Goal: Task Accomplishment & Management: Manage account settings

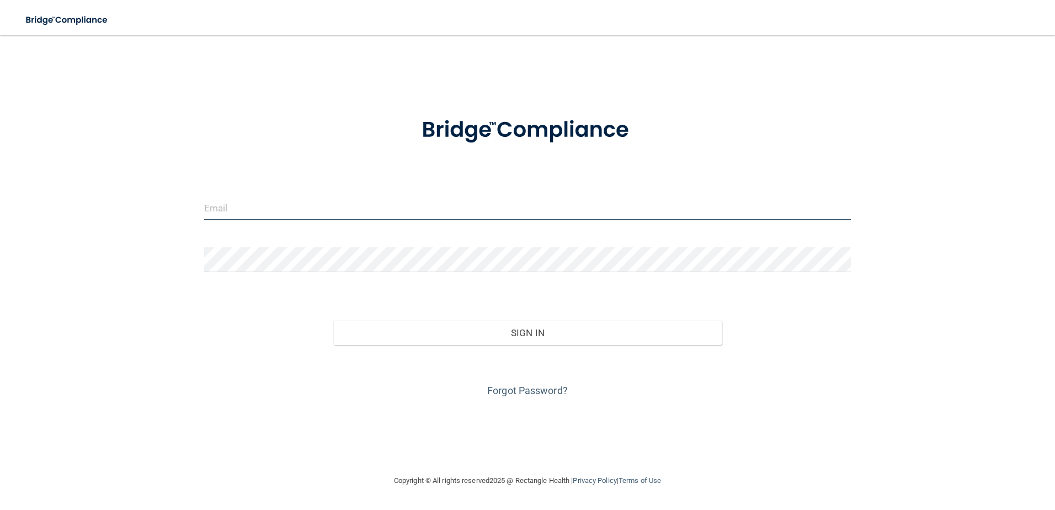
click at [251, 209] on input "email" at bounding box center [527, 207] width 647 height 25
type input "shgregory@rectanglehealth.com"
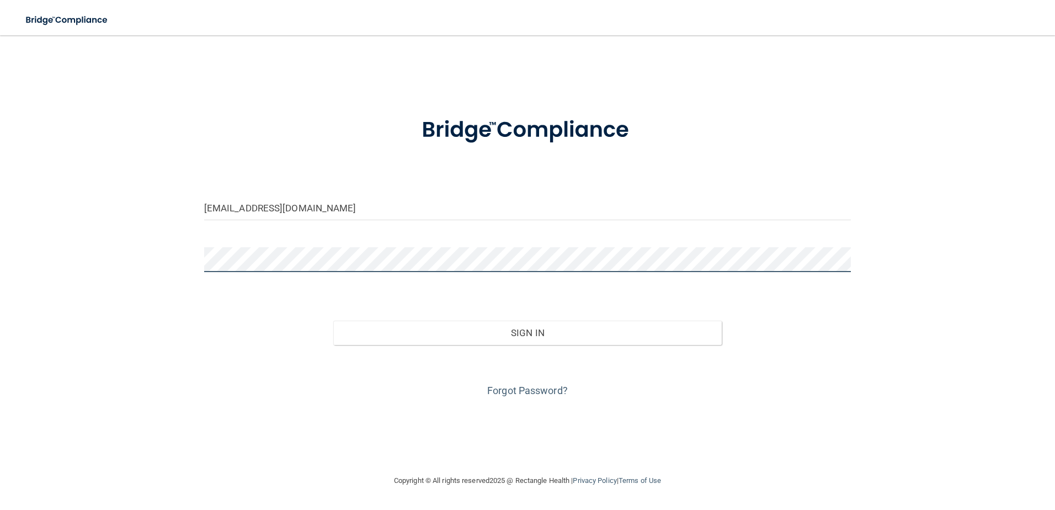
click at [333, 321] on button "Sign In" at bounding box center [527, 333] width 388 height 24
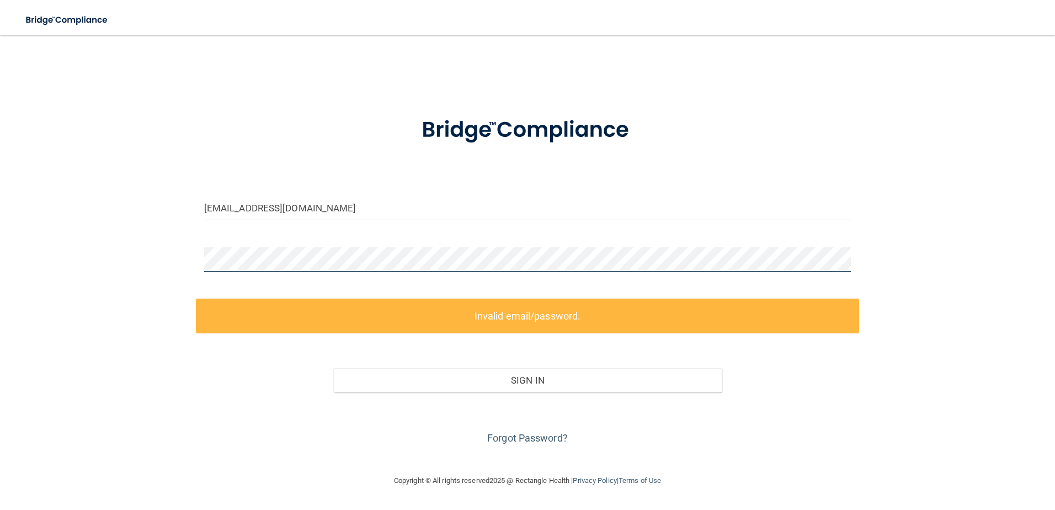
click at [156, 256] on div "shgregory@rectanglehealth.com Invalid email/password. You don't have permission…" at bounding box center [527, 254] width 1011 height 417
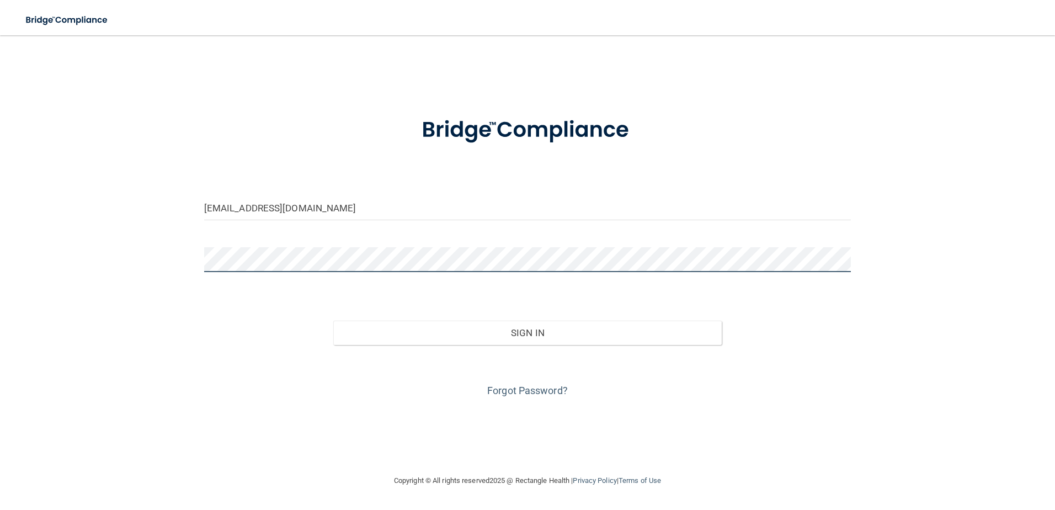
click at [333, 321] on button "Sign In" at bounding box center [527, 333] width 388 height 24
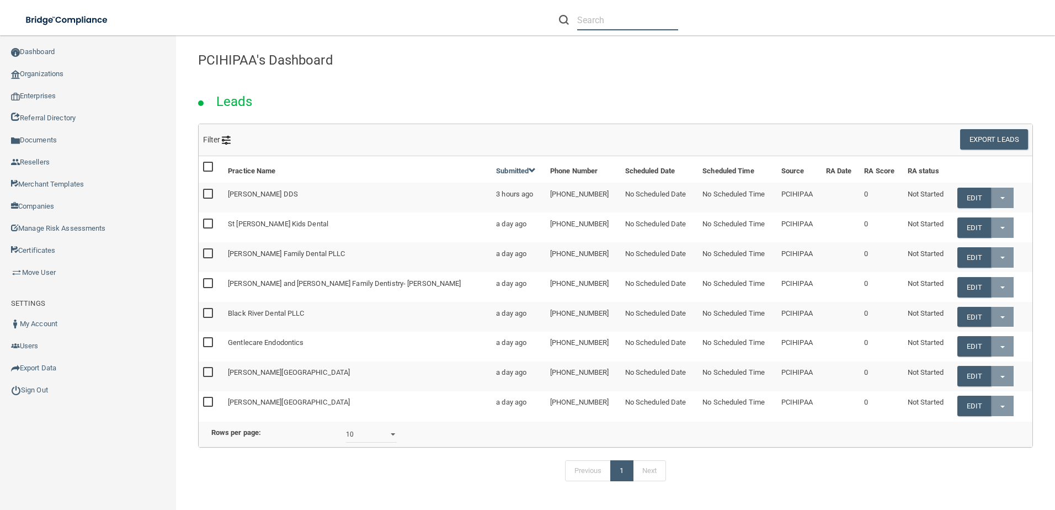
click at [617, 20] on input "text" at bounding box center [627, 20] width 101 height 20
paste input "Diaz, Antonio M Md"
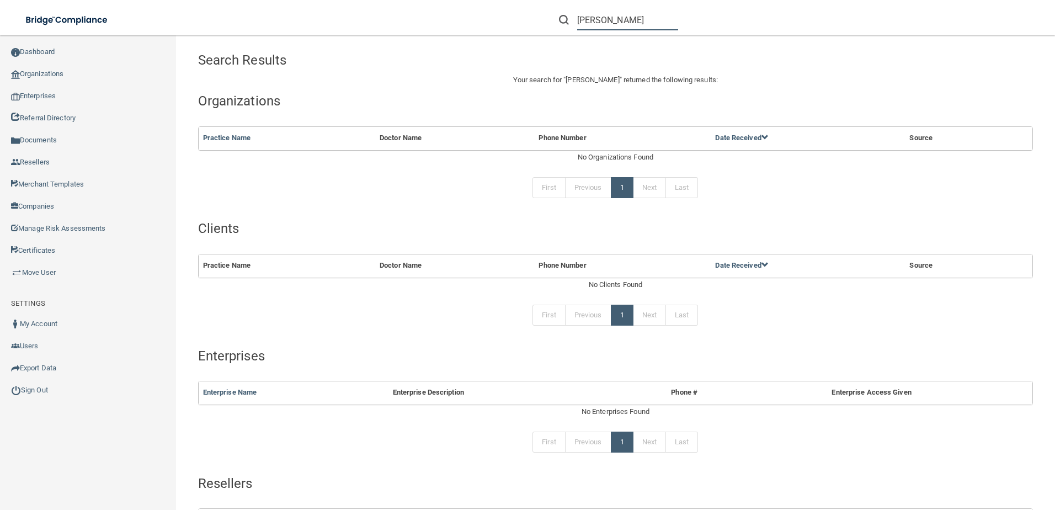
drag, startPoint x: 597, startPoint y: 20, endPoint x: 475, endPoint y: 42, distance: 124.4
click at [475, 42] on div "Toggle navigation Diaz, Antonio M Md Manage My Enterprise Manage My Location Se…" at bounding box center [615, 272] width 879 height 474
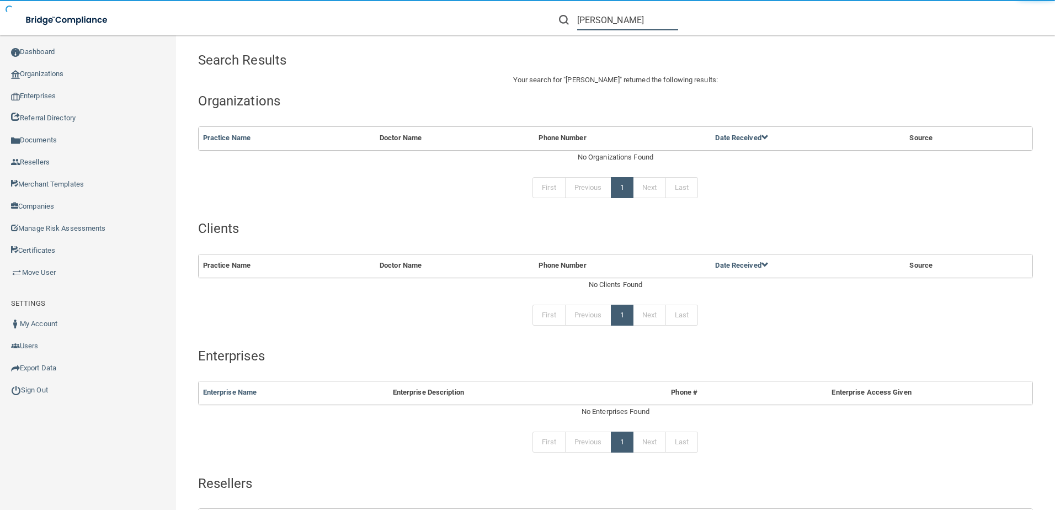
click at [610, 20] on input "Antonio M Md" at bounding box center [627, 20] width 101 height 20
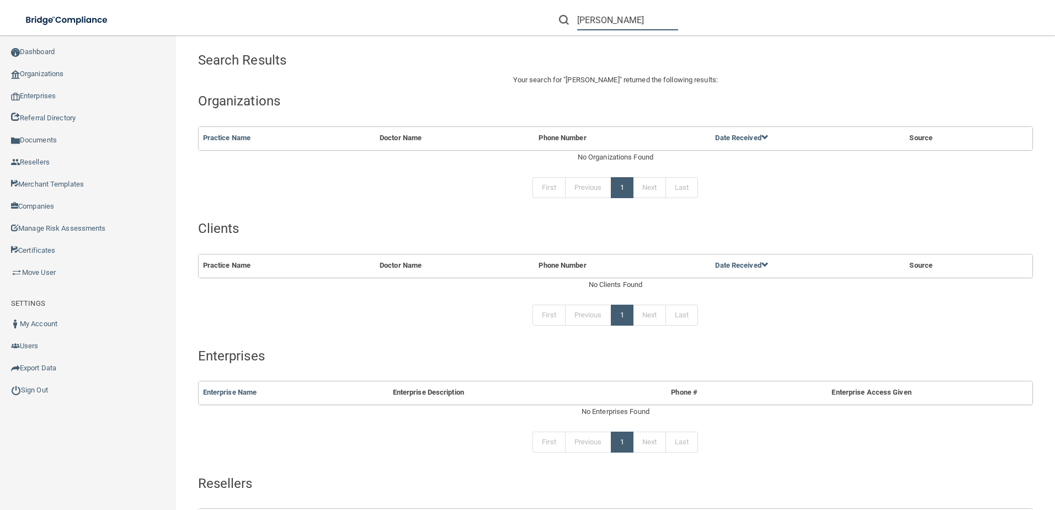
click at [643, 18] on input "Antonio Diaz M Md" at bounding box center [627, 20] width 101 height 20
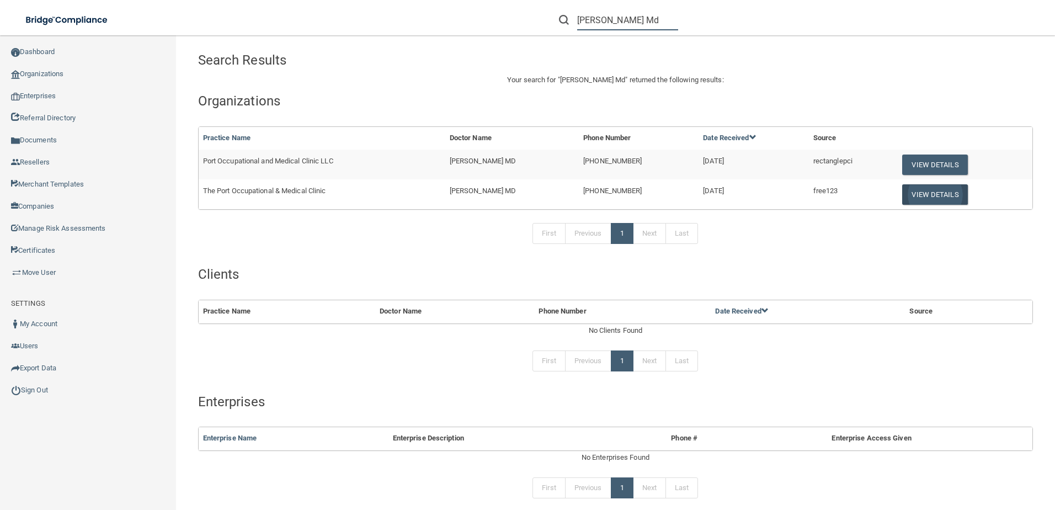
type input "Antonio Diaz Md"
click at [916, 194] on button "View Details" at bounding box center [934, 194] width 65 height 20
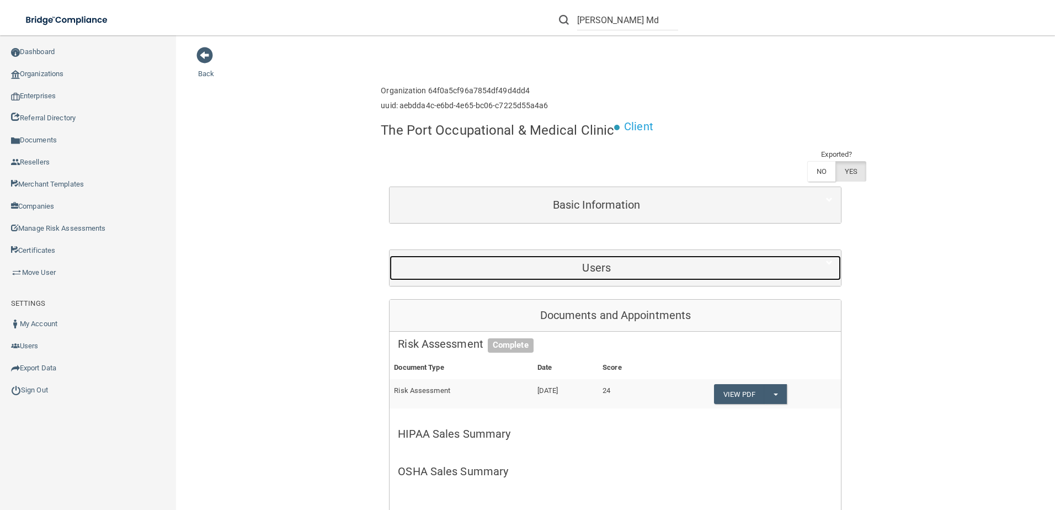
click at [649, 267] on h5 "Users" at bounding box center [596, 268] width 397 height 12
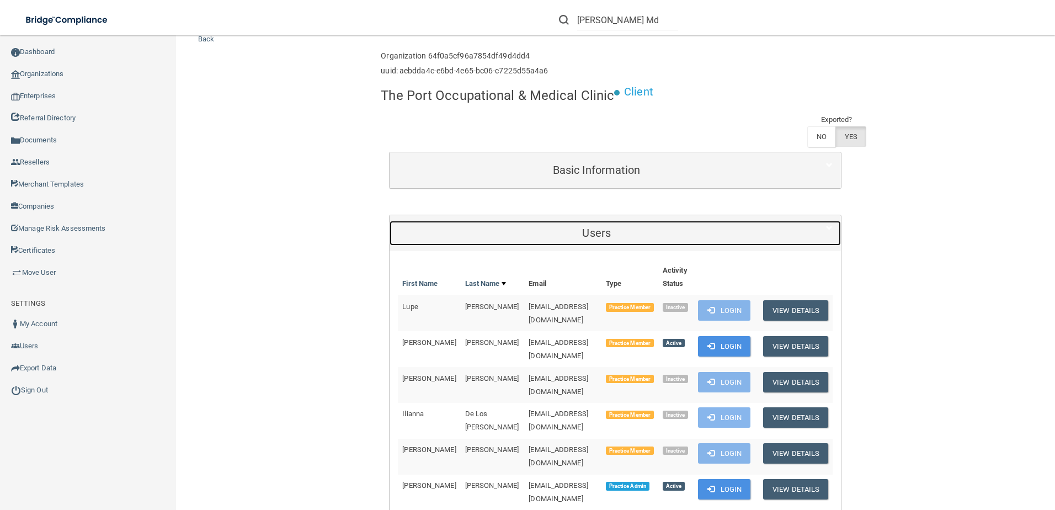
scroll to position [110, 0]
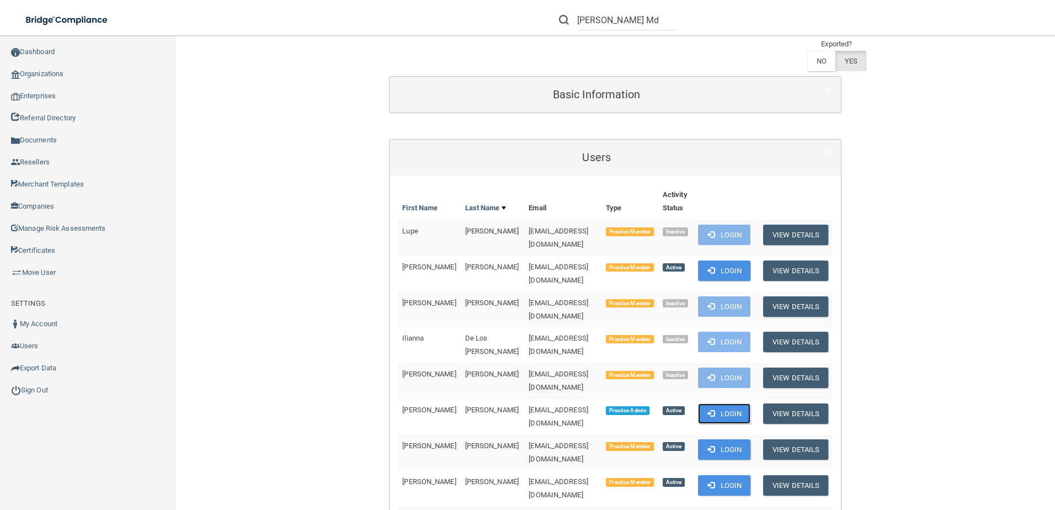
click at [709, 409] on span at bounding box center [710, 412] width 7 height 7
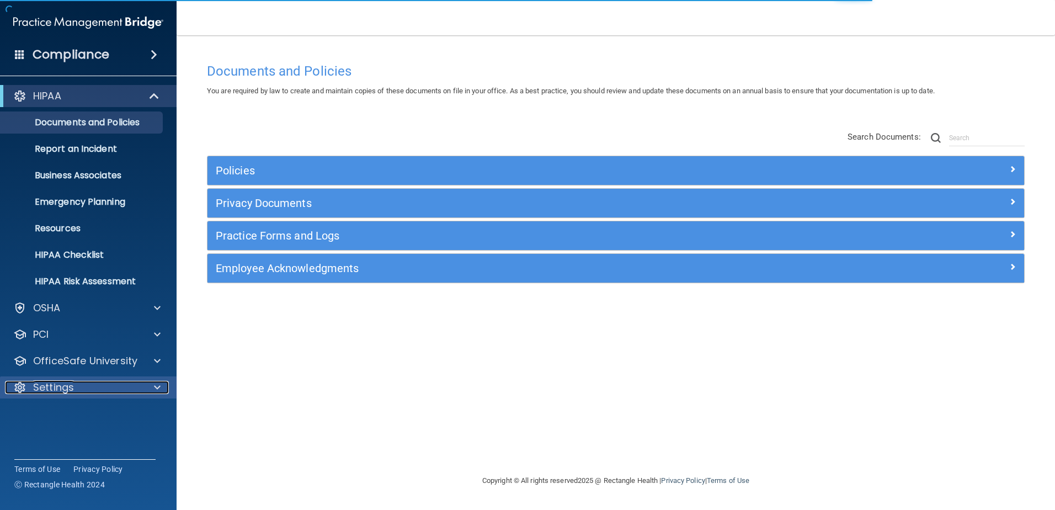
click at [97, 387] on div "Settings" at bounding box center [73, 387] width 137 height 13
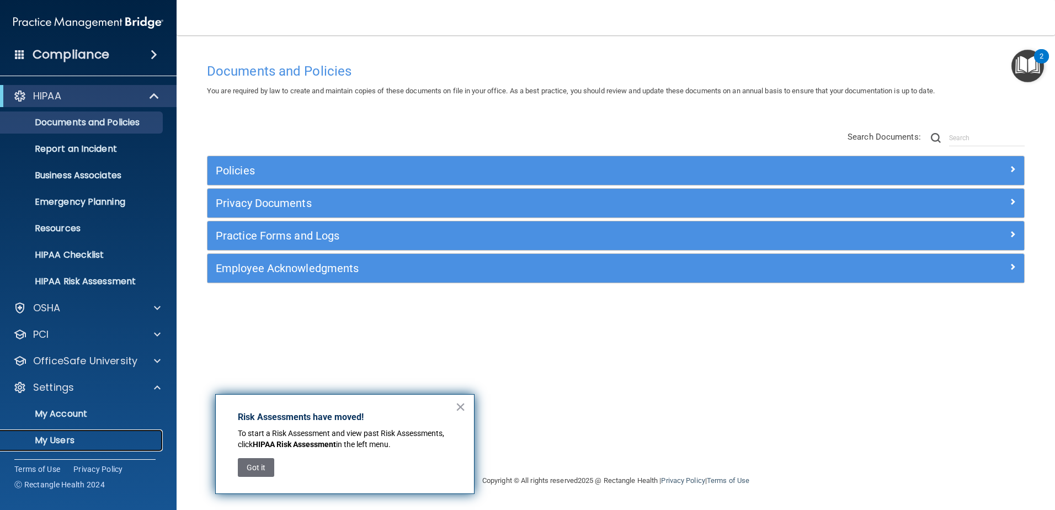
click at [93, 436] on p "My Users" at bounding box center [82, 440] width 151 height 11
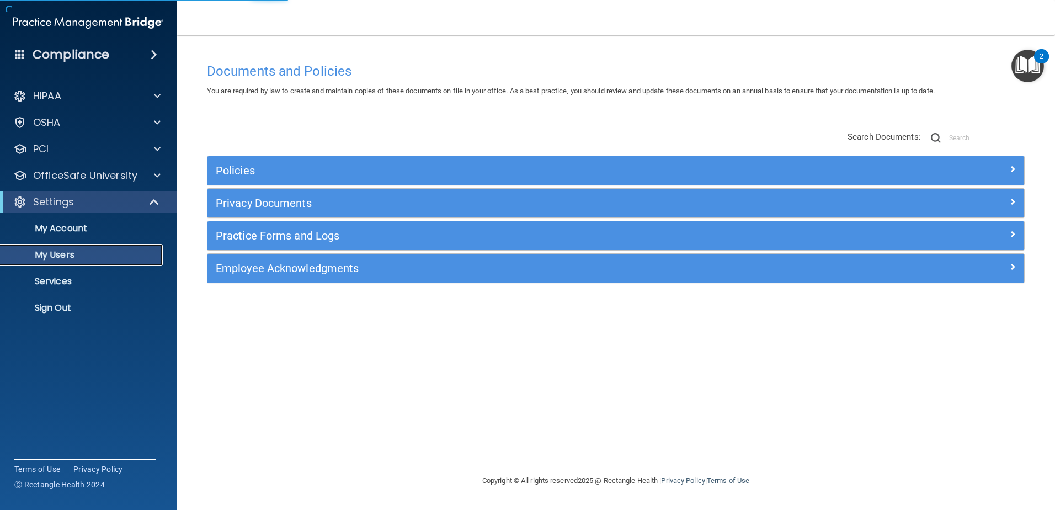
select select "20"
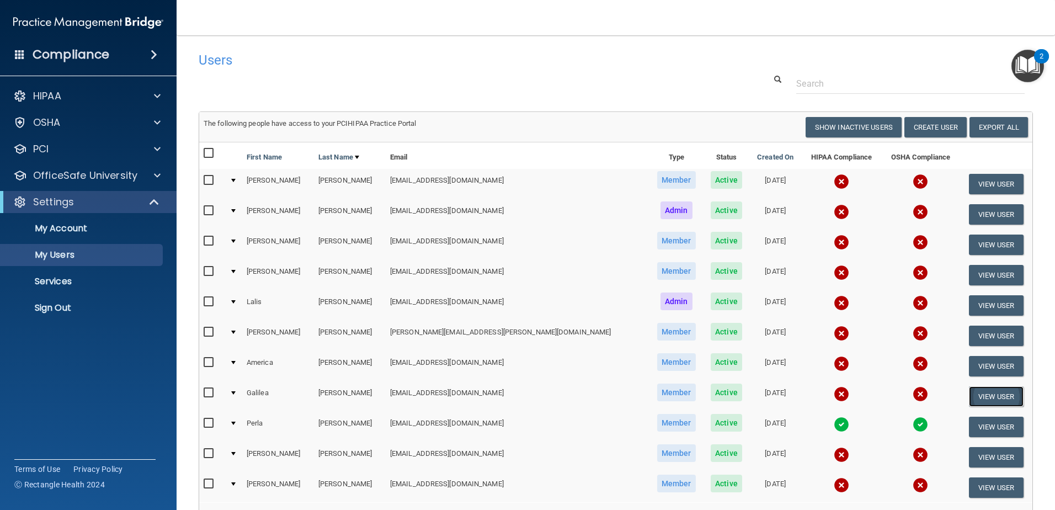
click at [969, 400] on button "View User" at bounding box center [996, 396] width 55 height 20
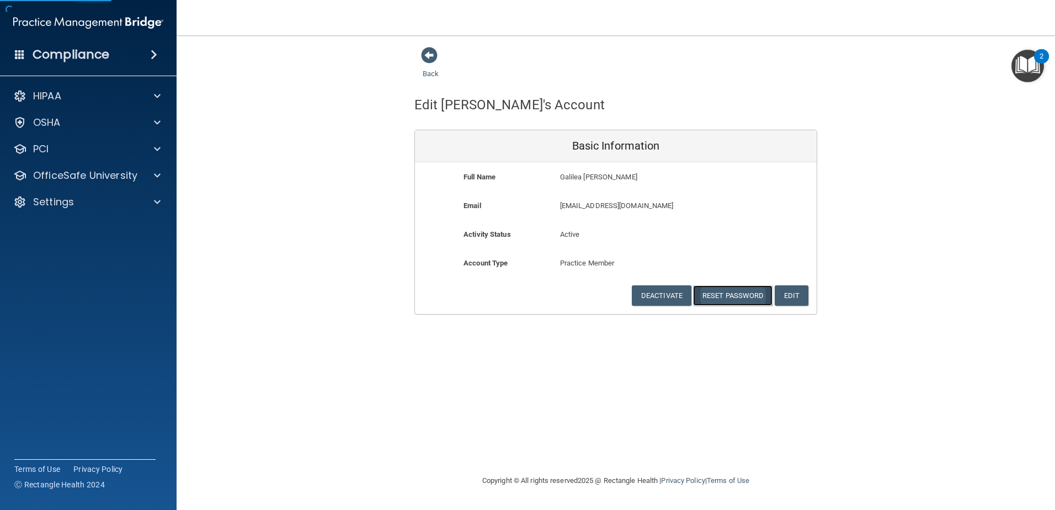
click at [752, 288] on button "Reset Password" at bounding box center [732, 295] width 79 height 20
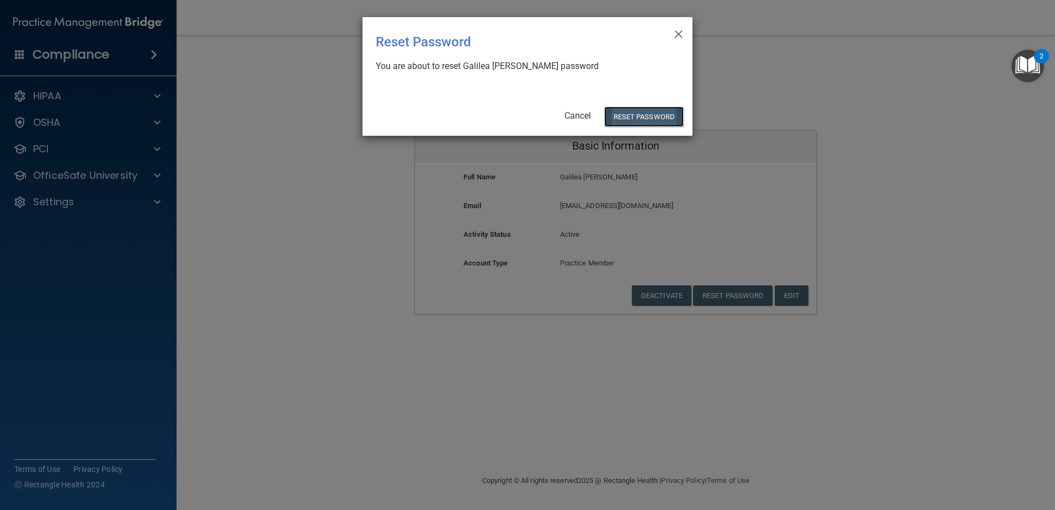
click at [649, 119] on button "Reset Password" at bounding box center [643, 116] width 79 height 20
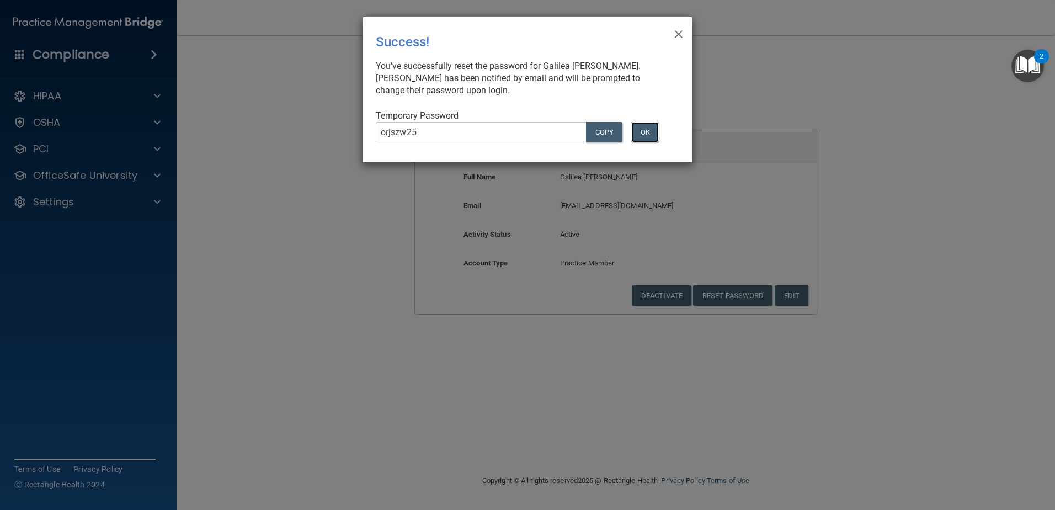
click at [649, 131] on button "OK" at bounding box center [645, 132] width 28 height 20
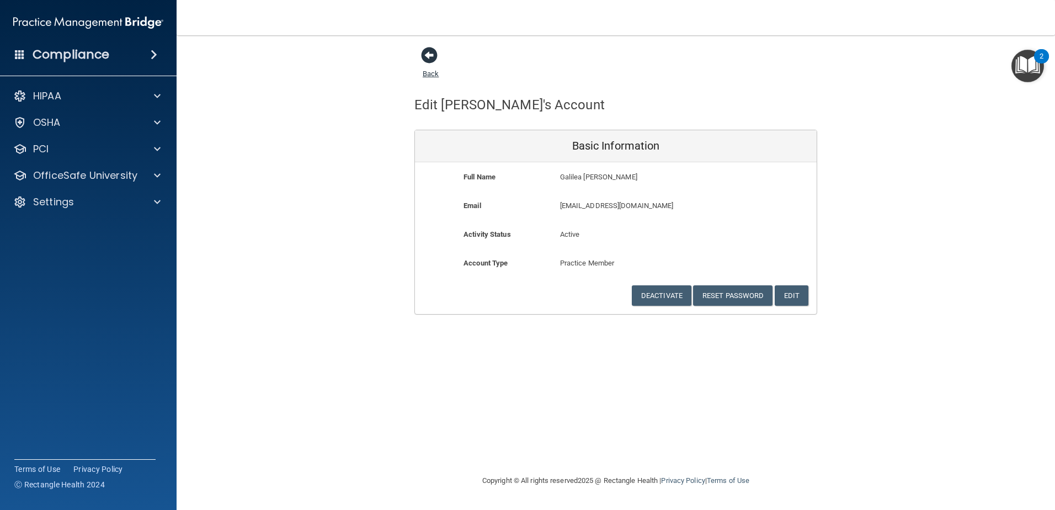
click at [425, 52] on span at bounding box center [429, 55] width 17 height 17
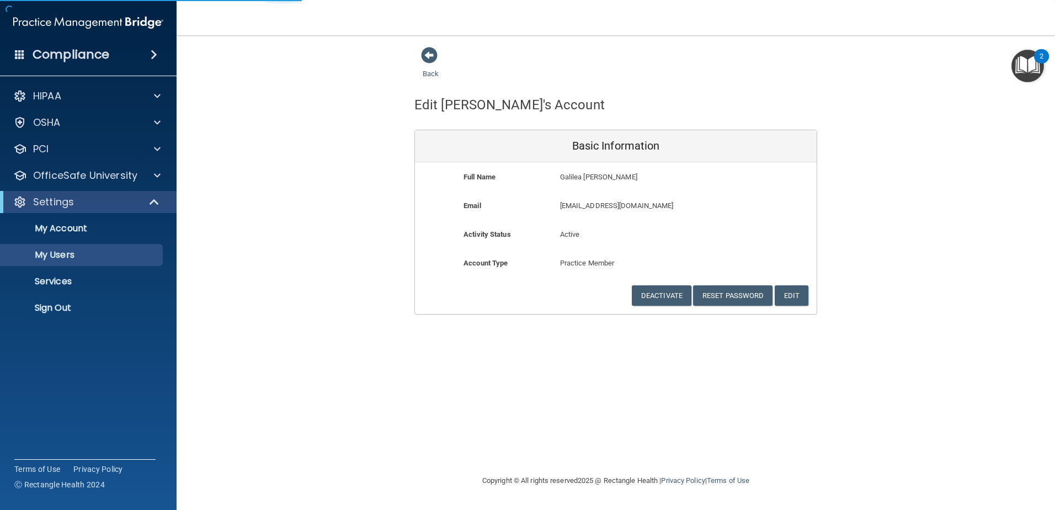
select select "20"
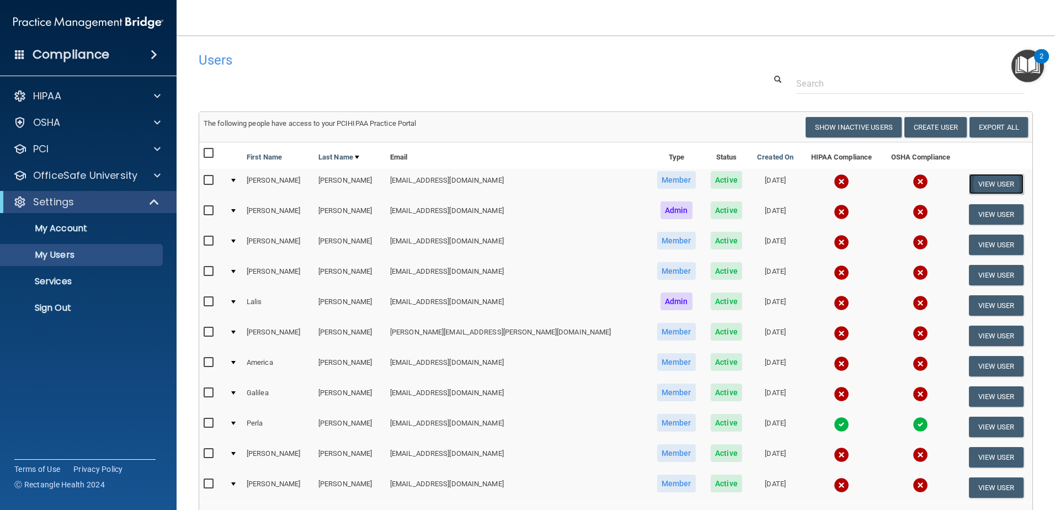
click at [969, 183] on button "View User" at bounding box center [996, 184] width 55 height 20
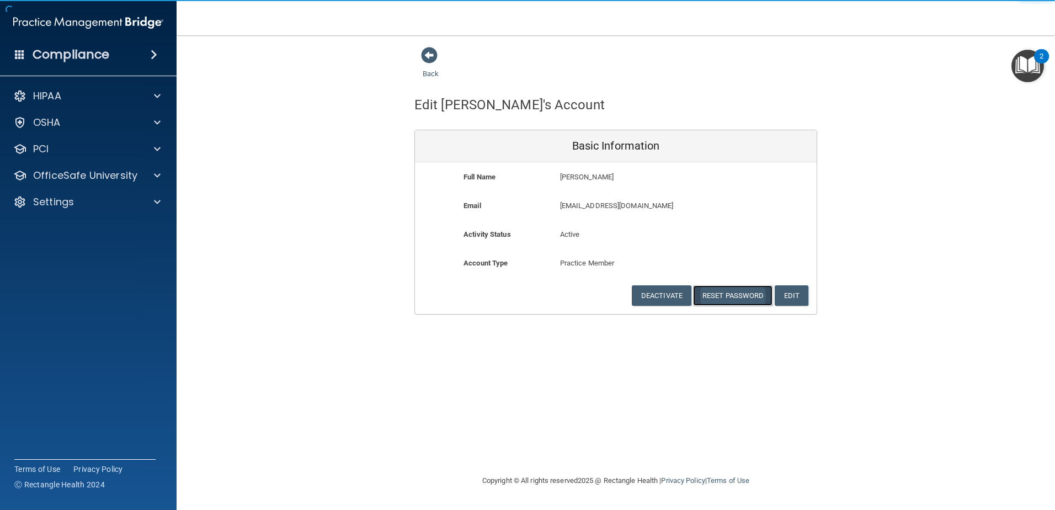
click at [727, 291] on button "Reset Password" at bounding box center [732, 295] width 79 height 20
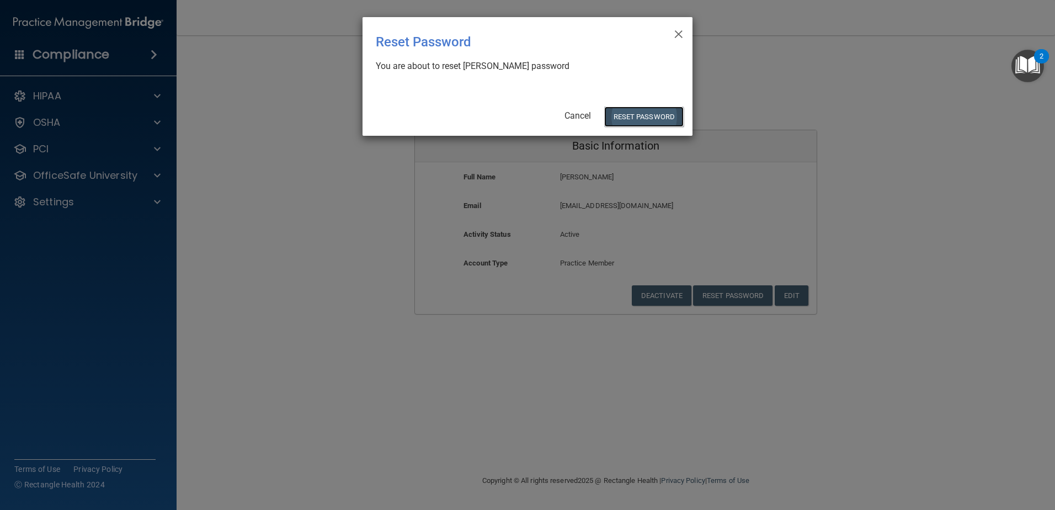
click at [669, 115] on button "Reset Password" at bounding box center [643, 116] width 79 height 20
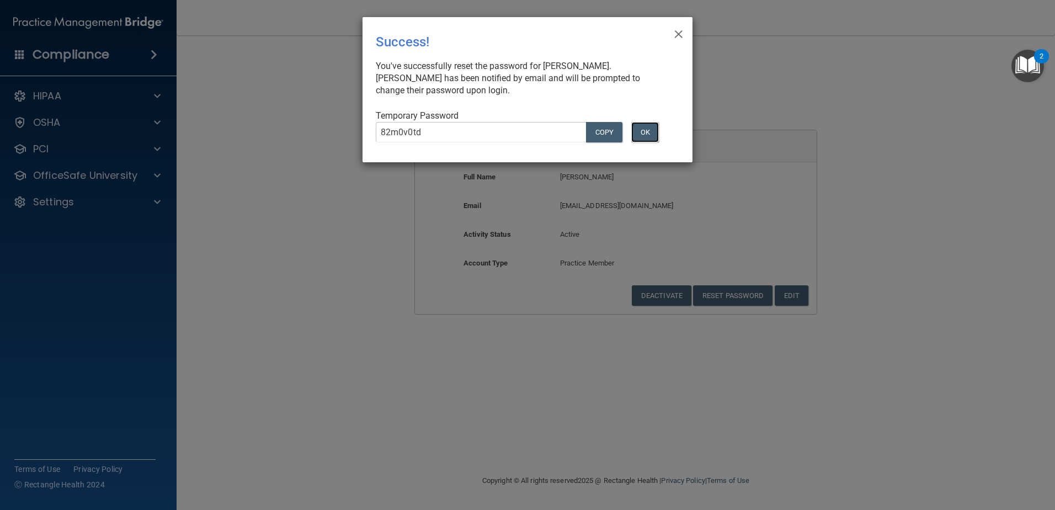
click at [647, 133] on button "OK" at bounding box center [645, 132] width 28 height 20
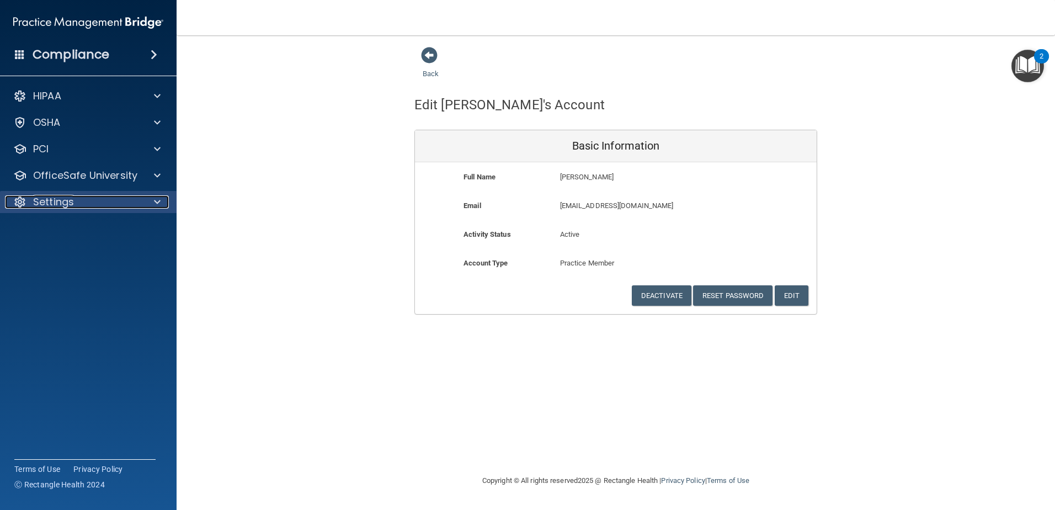
click at [135, 204] on div "Settings" at bounding box center [73, 201] width 137 height 13
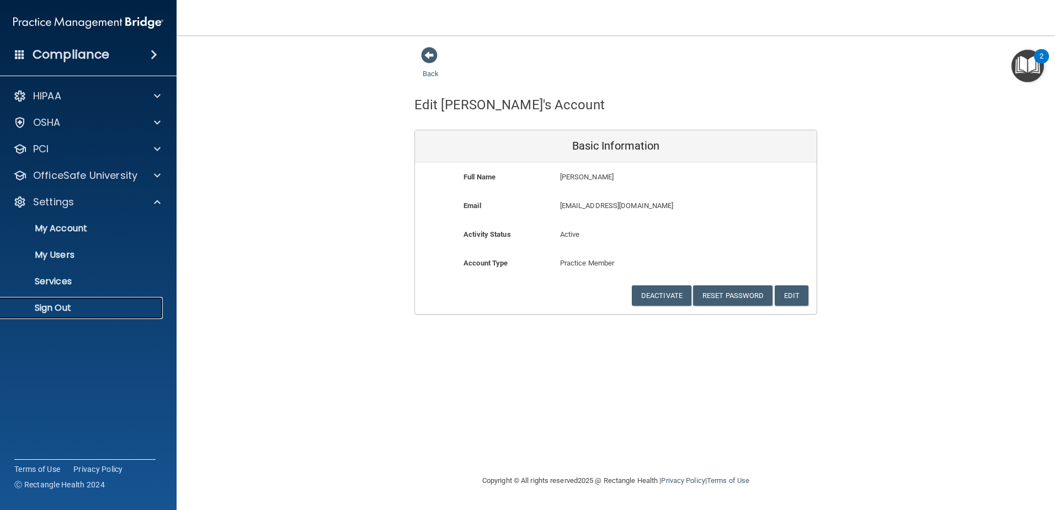
click at [62, 306] on p "Sign Out" at bounding box center [82, 307] width 151 height 11
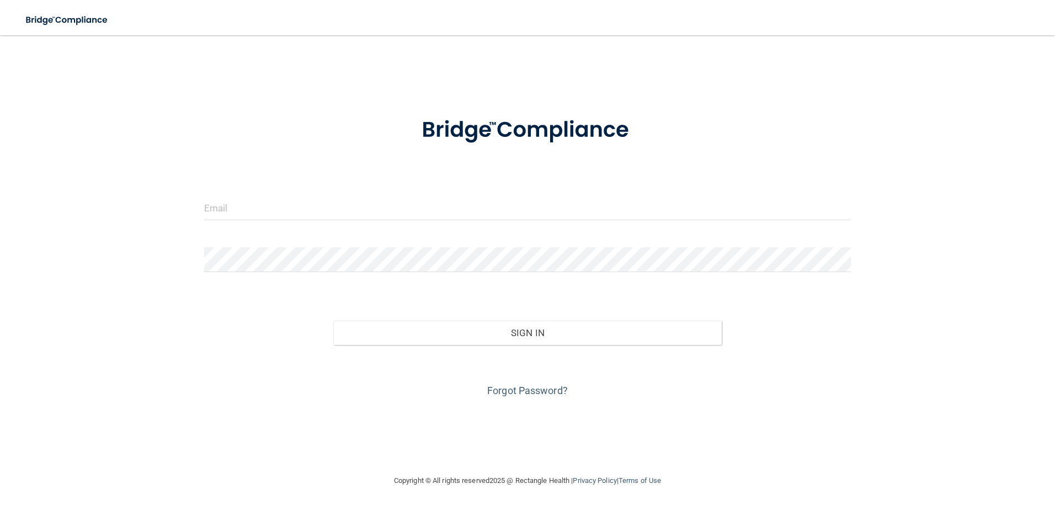
drag, startPoint x: 586, startPoint y: 2, endPoint x: 508, endPoint y: 11, distance: 78.3
click at [508, 11] on nav "Toggle navigation [PERSON_NAME] [EMAIL_ADDRESS][DOMAIN_NAME] Manage My Enterpri…" at bounding box center [527, 17] width 1055 height 35
